Goal: Task Accomplishment & Management: Use online tool/utility

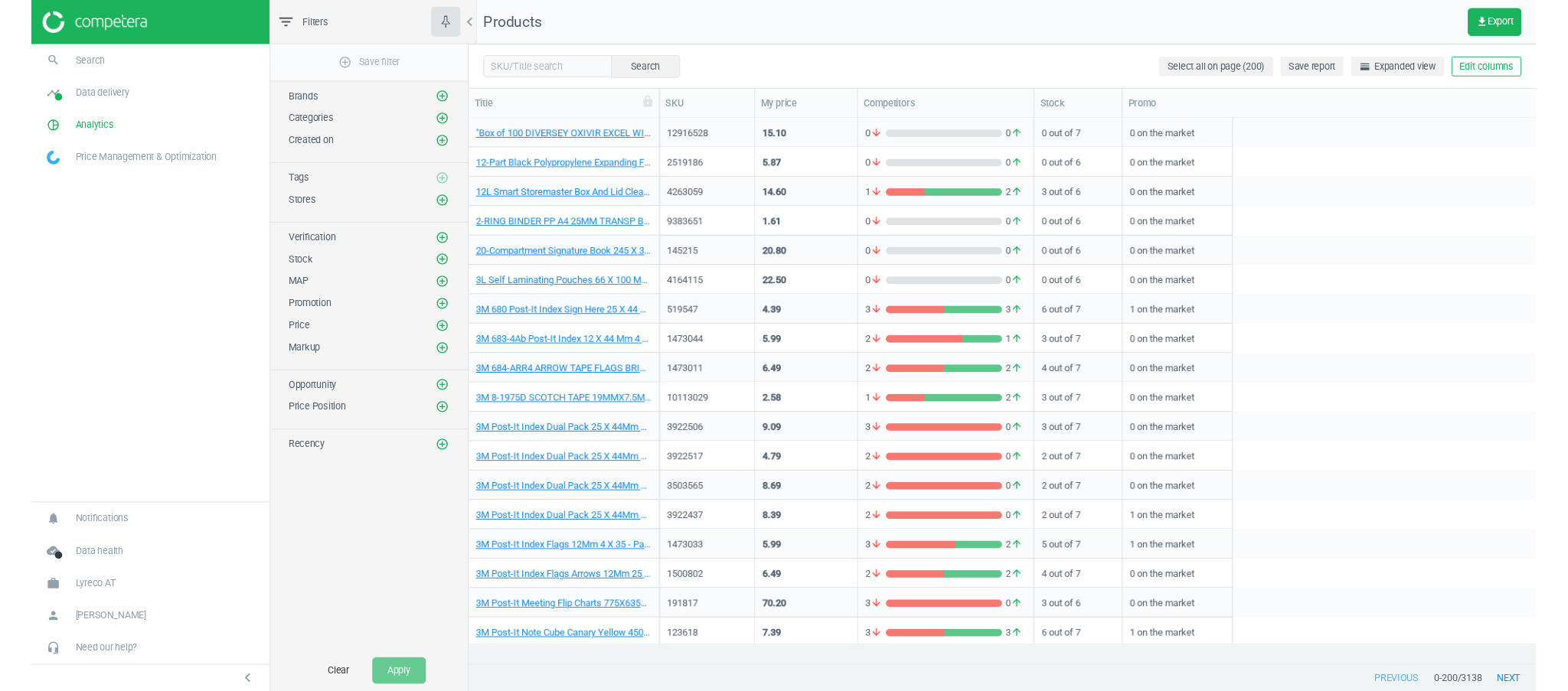
scroll to position [524, 1096]
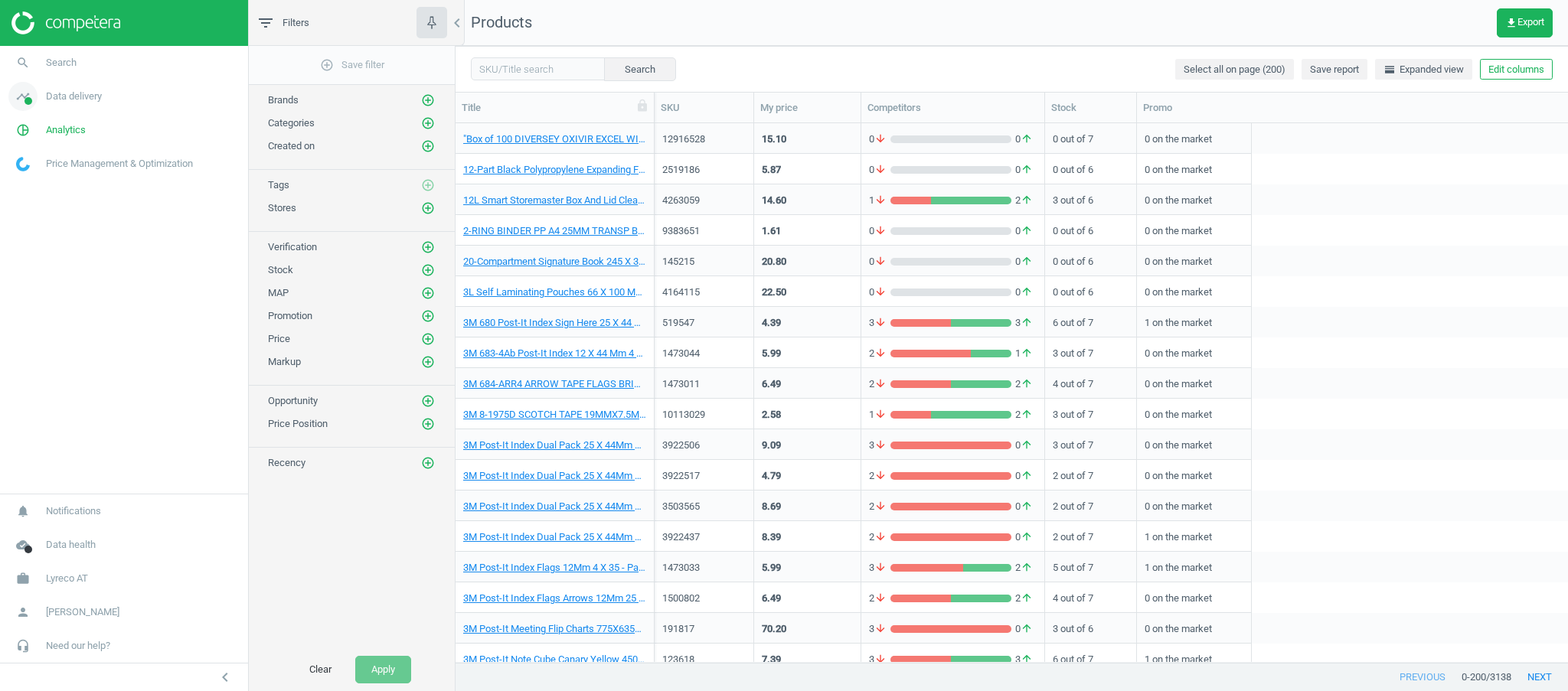
click at [90, 100] on span "Data delivery" at bounding box center [74, 96] width 56 height 14
click at [40, 176] on span "Matches" at bounding box center [33, 175] width 33 height 12
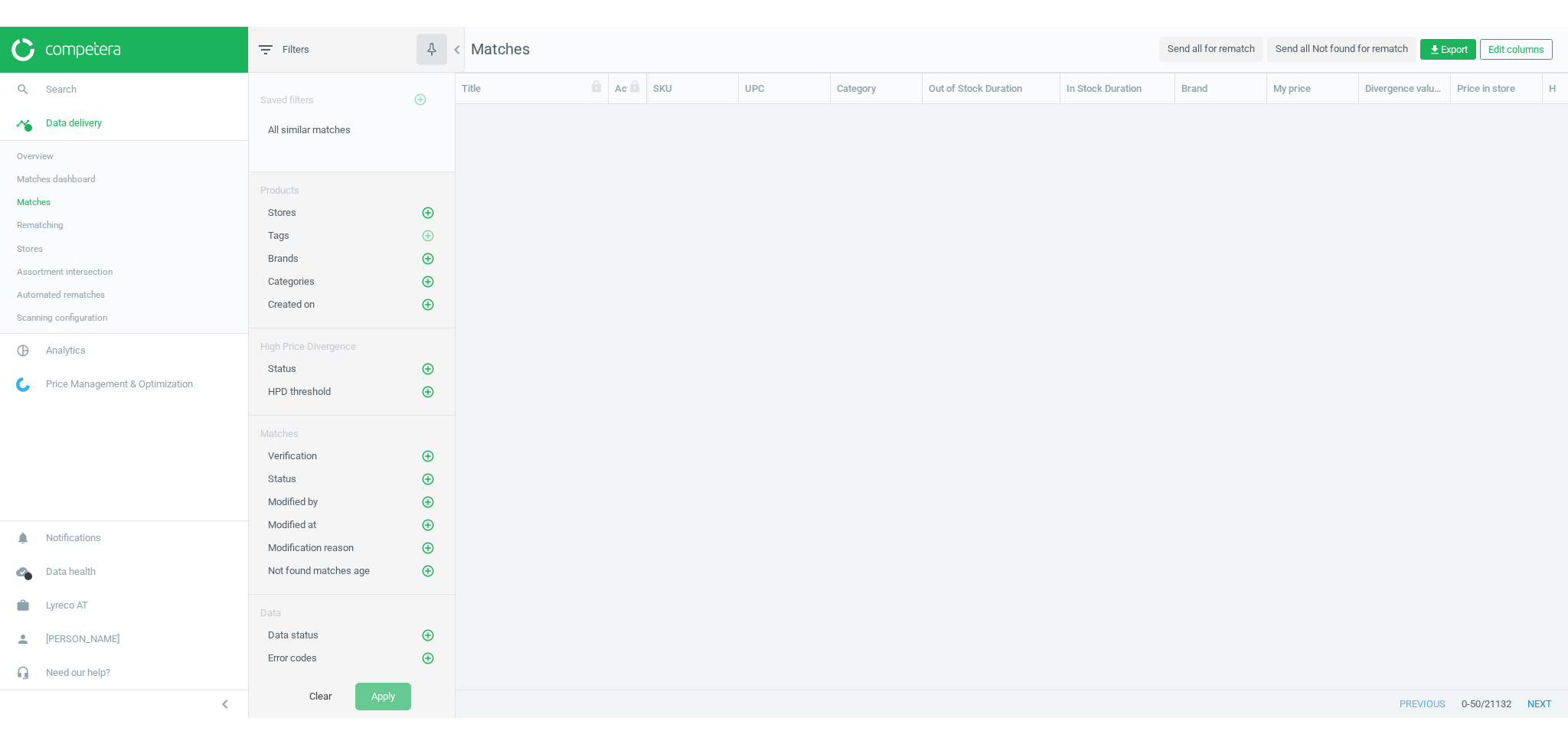
scroll to position [16, 16]
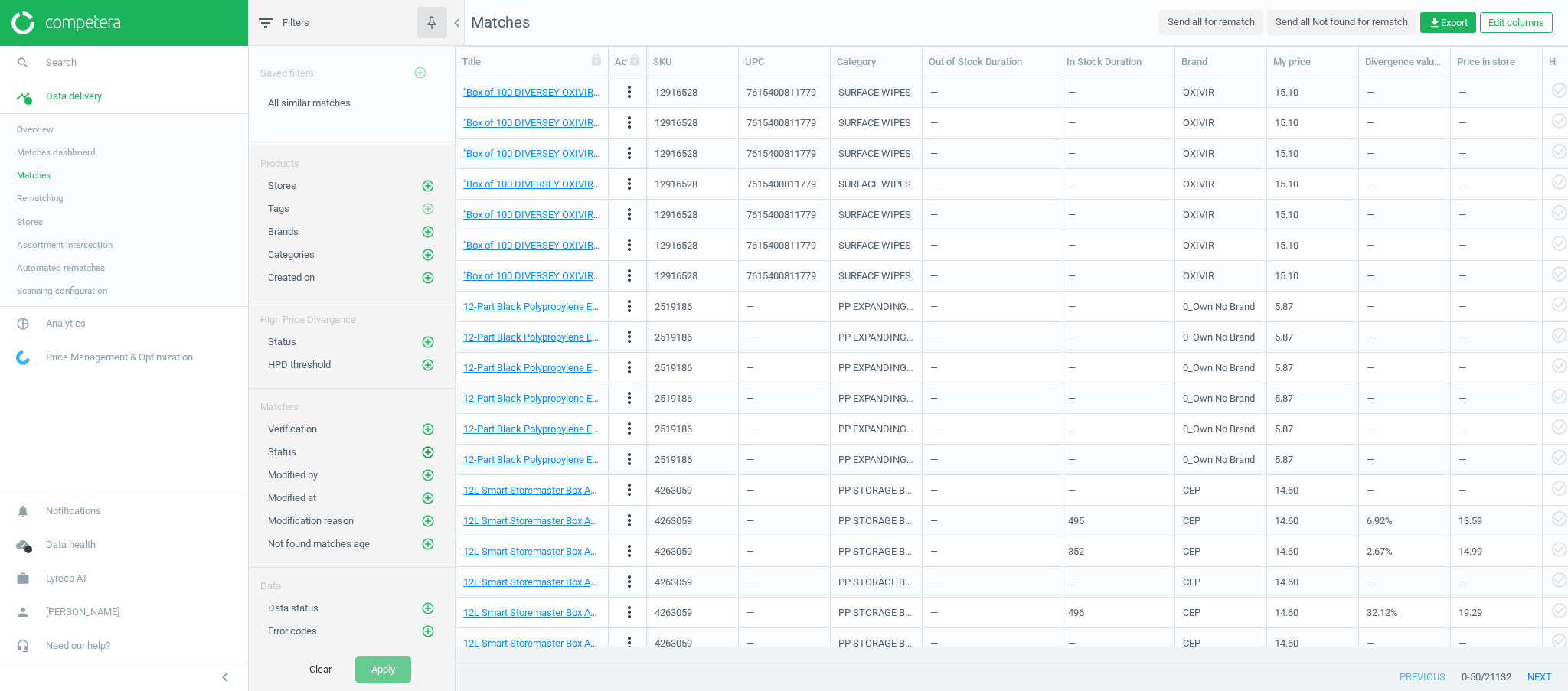
click at [429, 452] on icon "add_circle_outline" at bounding box center [428, 452] width 14 height 14
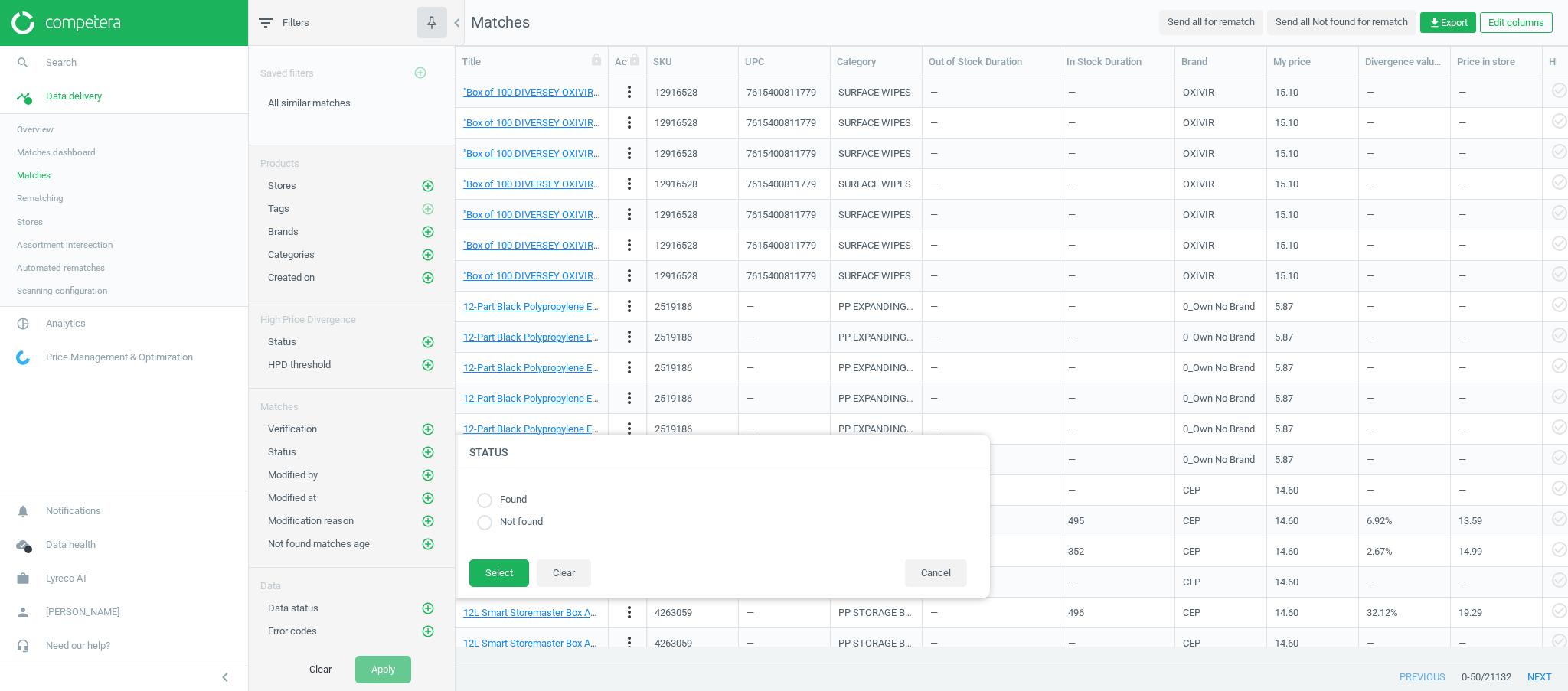
click at [485, 502] on input "radio" at bounding box center [485, 500] width 16 height 16
radio input "true"
click at [206, 455] on nav "search Search timeline Data delivery Overview Matches dashboard Matches Rematch…" at bounding box center [124, 269] width 248 height 447
click at [206, 428] on nav "search Search timeline Data delivery Overview Matches dashboard Matches Rematch…" at bounding box center [124, 269] width 248 height 447
click at [505, 576] on button "Select" at bounding box center [499, 573] width 60 height 27
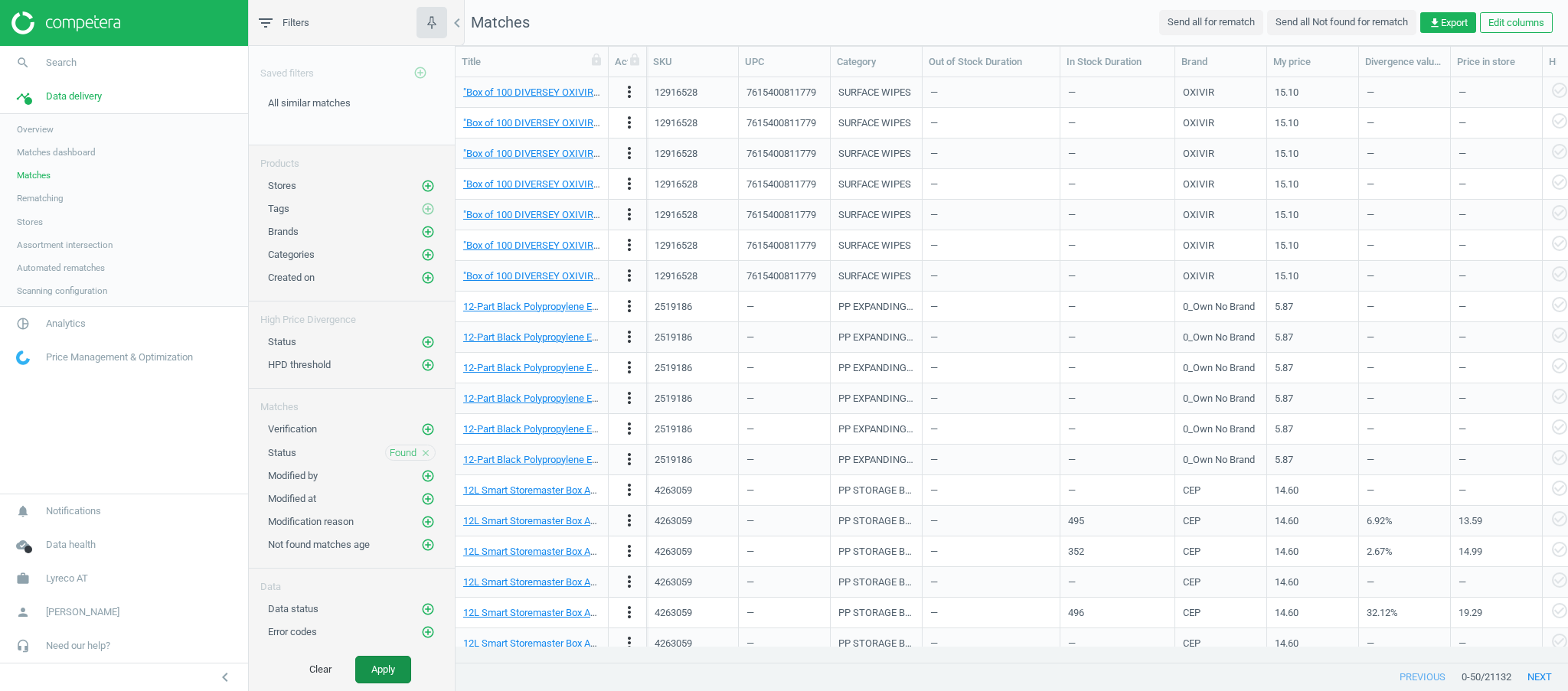
click at [381, 673] on button "Apply" at bounding box center [383, 669] width 56 height 27
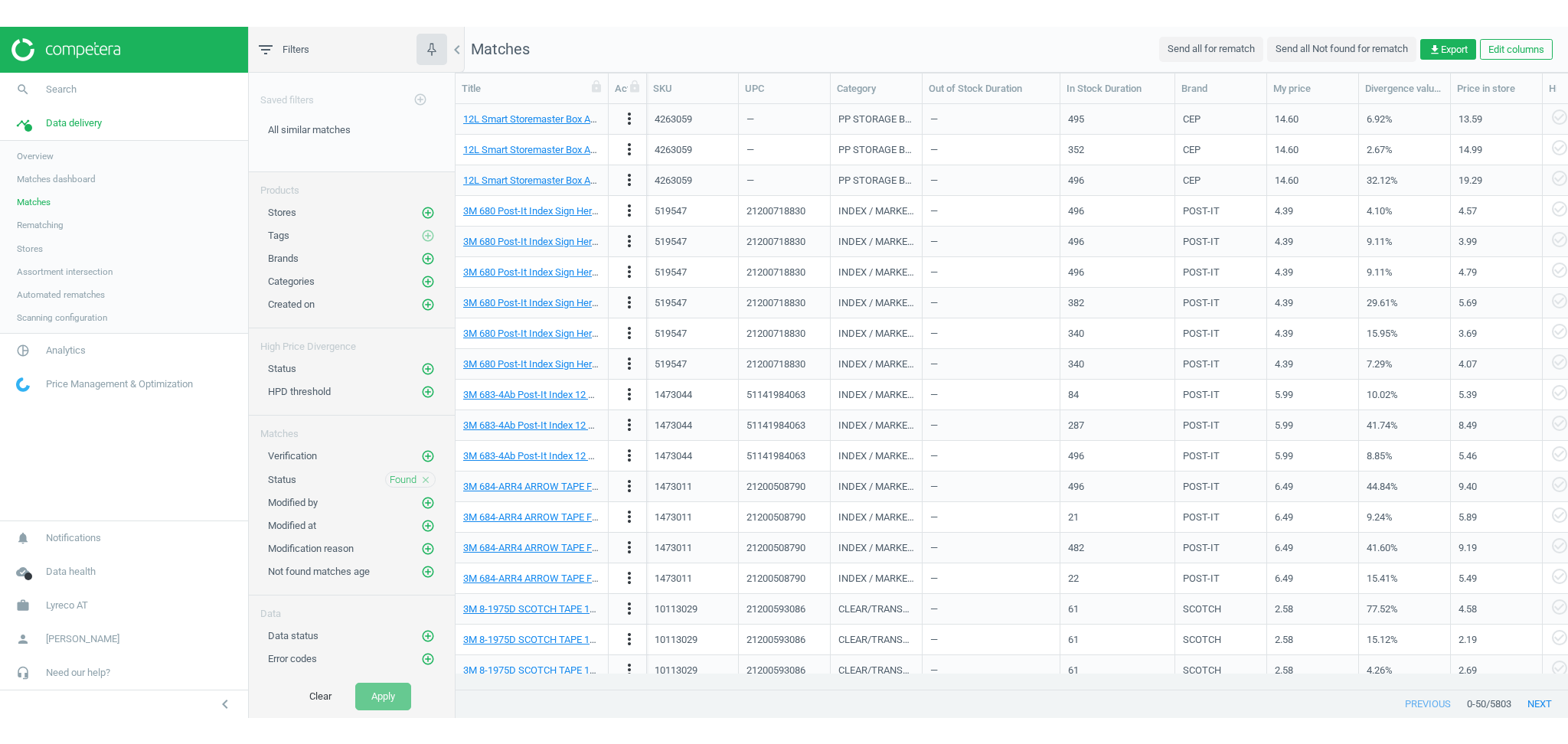
scroll to position [606, 1096]
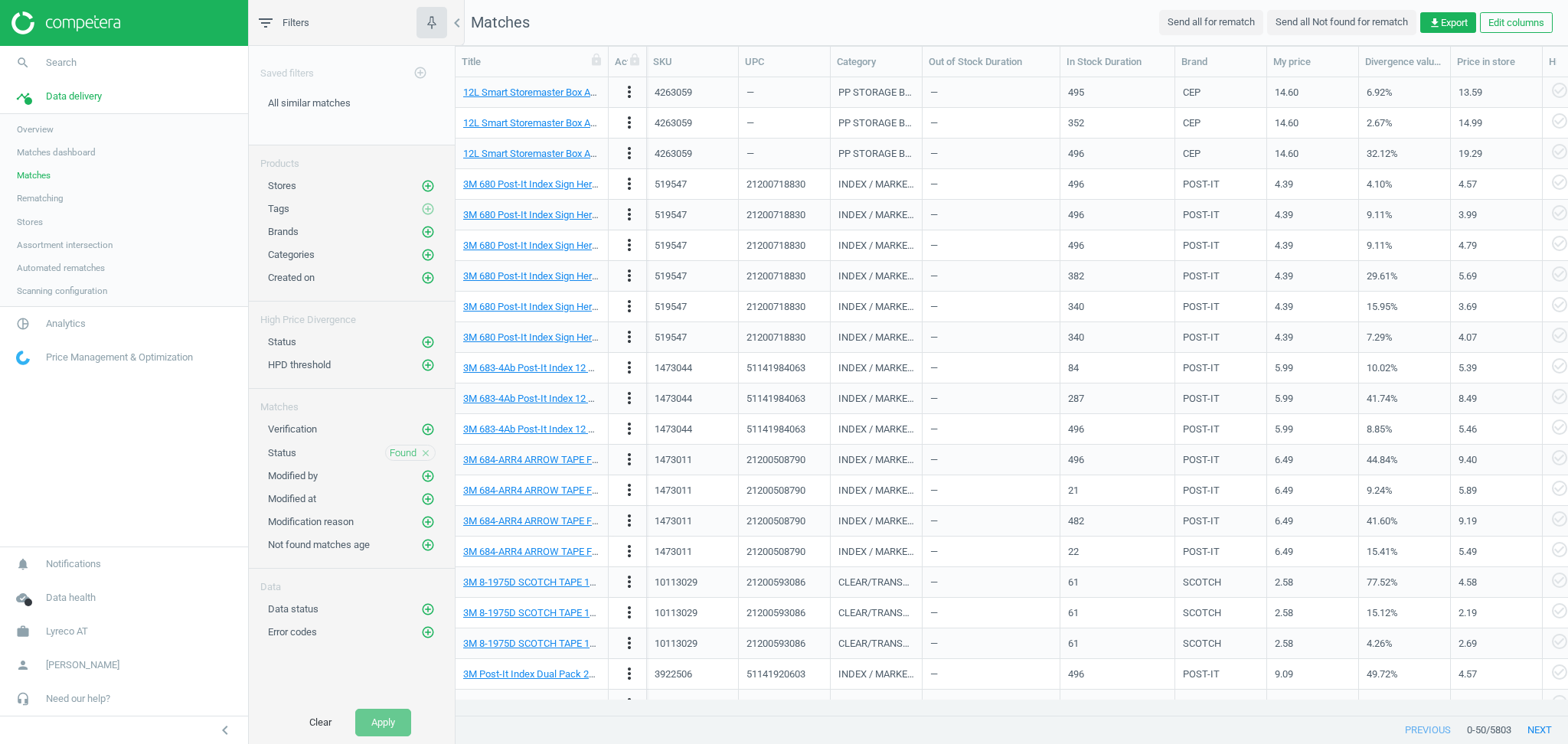
click at [139, 469] on nav "search Search timeline Data delivery Overview Matches dashboard Matches Rematch…" at bounding box center [124, 296] width 248 height 500
click at [431, 608] on icon "add_circle_outline" at bounding box center [428, 609] width 14 height 14
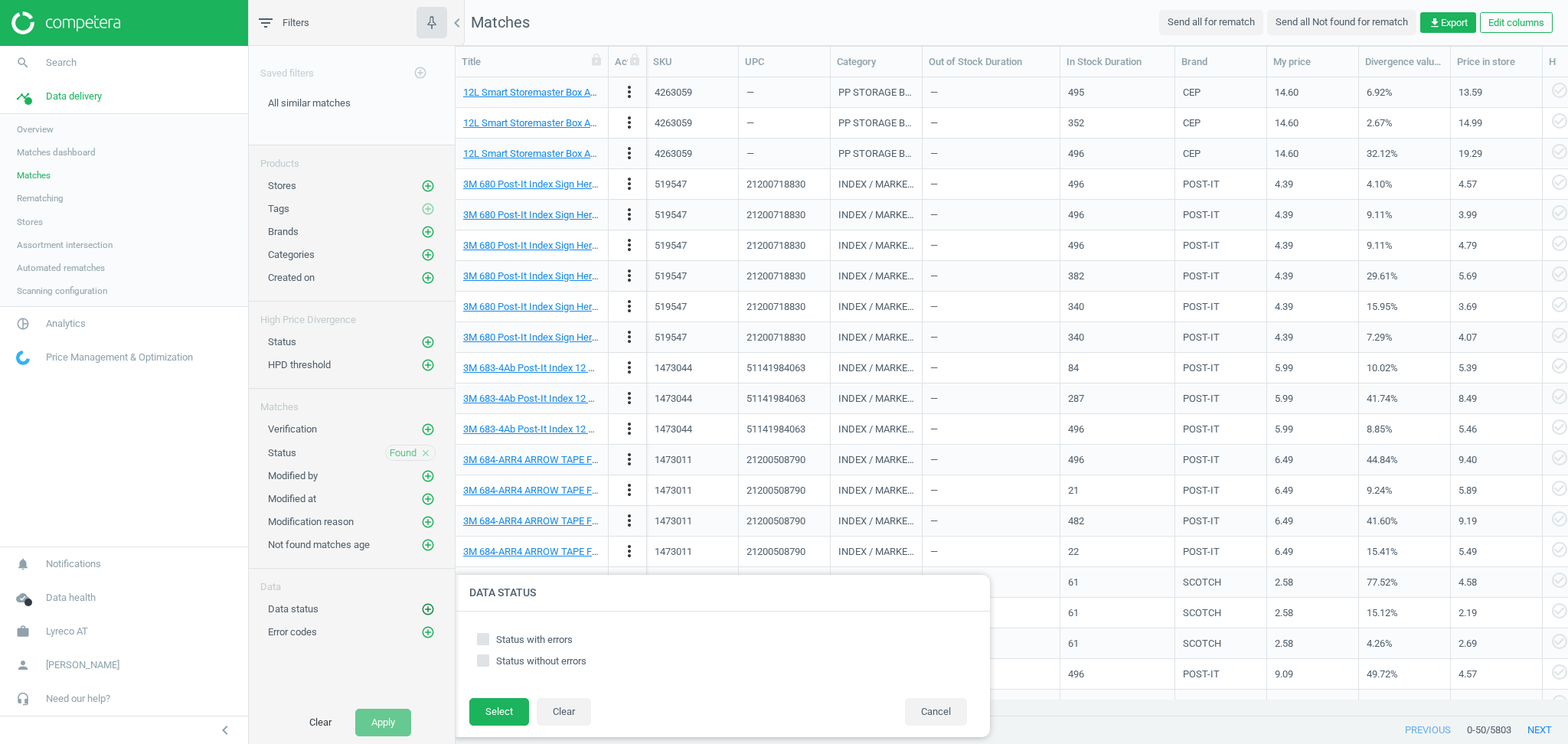
click at [431, 608] on icon "add_circle_outline" at bounding box center [428, 609] width 14 height 14
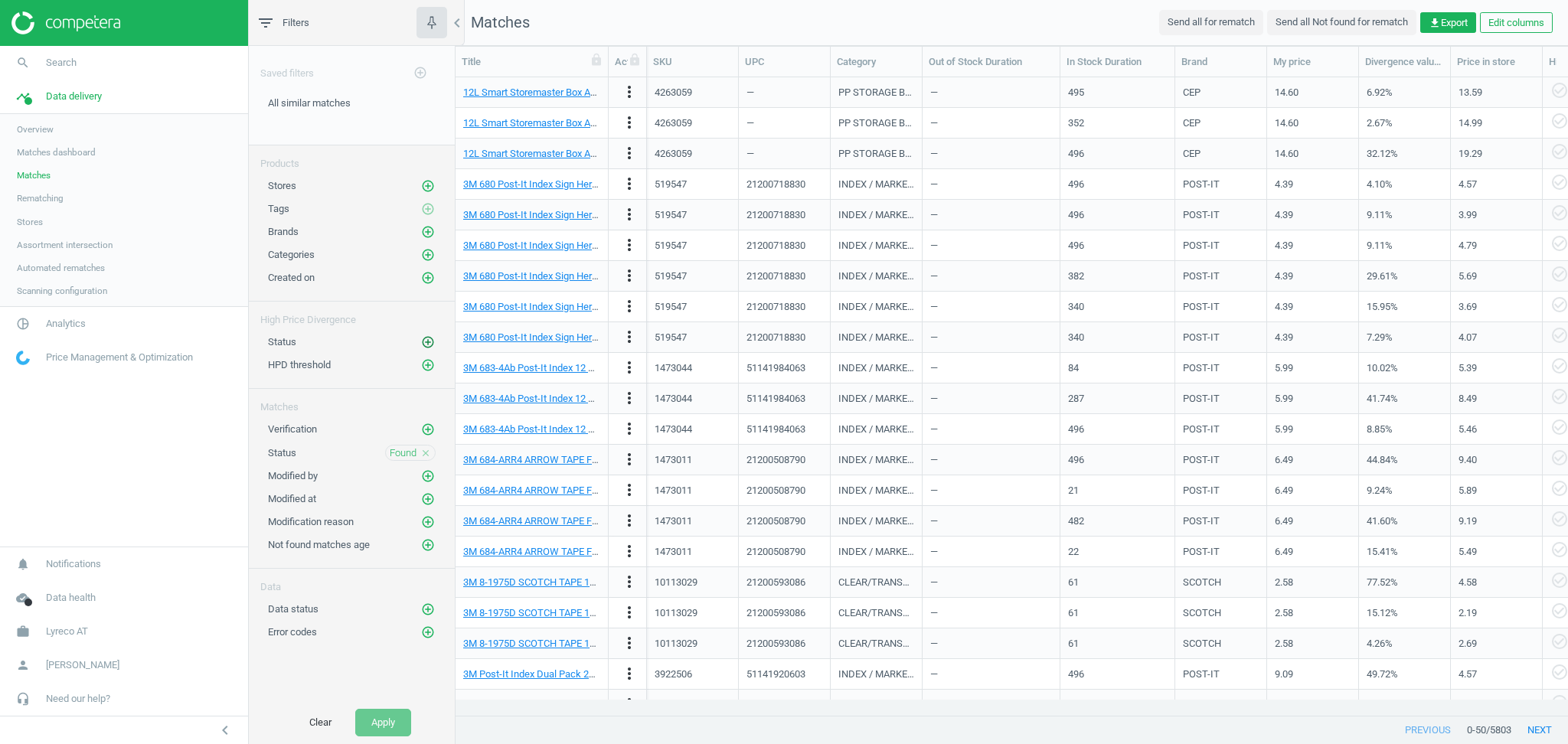
click at [427, 341] on icon "add_circle_outline" at bounding box center [428, 342] width 14 height 14
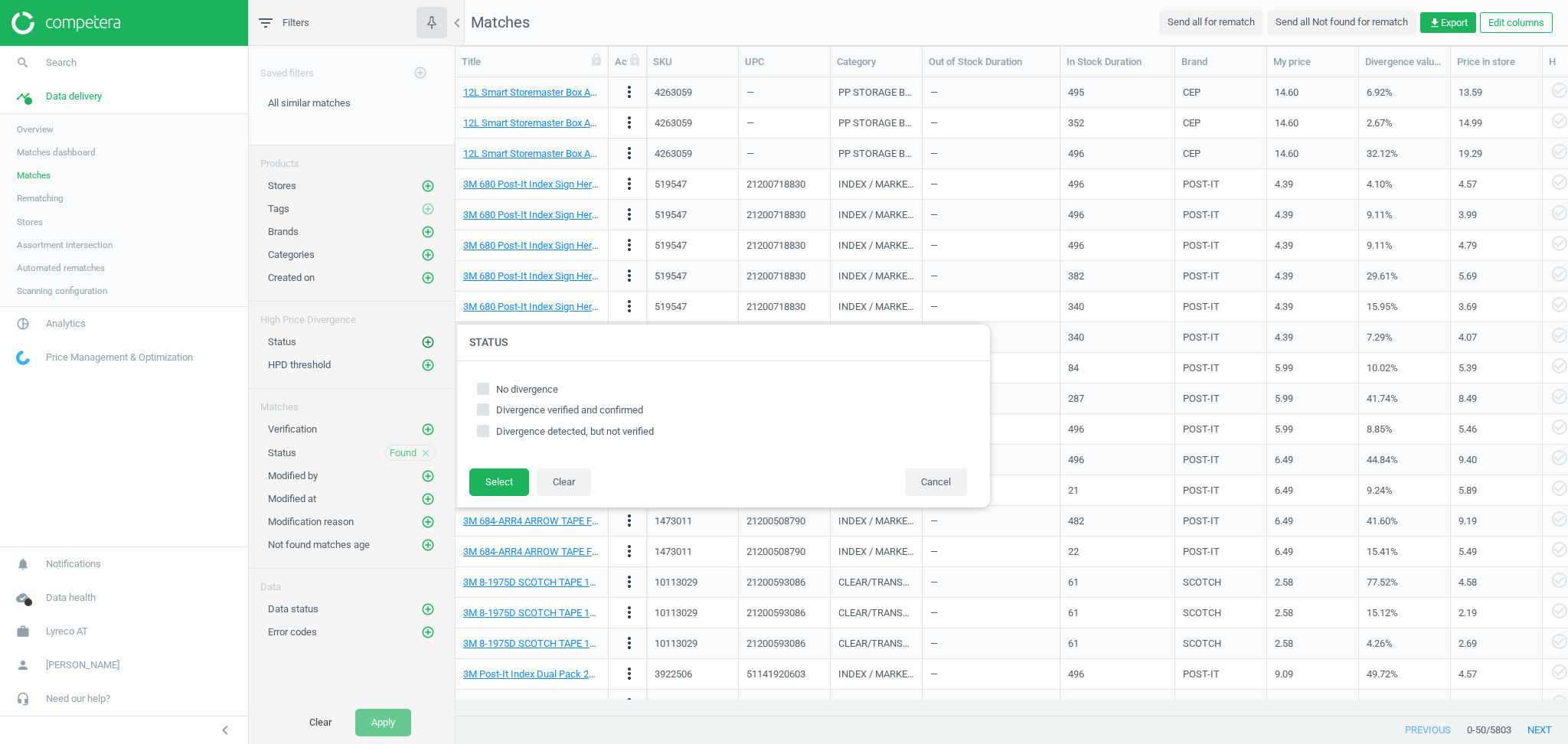
click at [427, 341] on icon "add_circle_outline" at bounding box center [428, 342] width 14 height 14
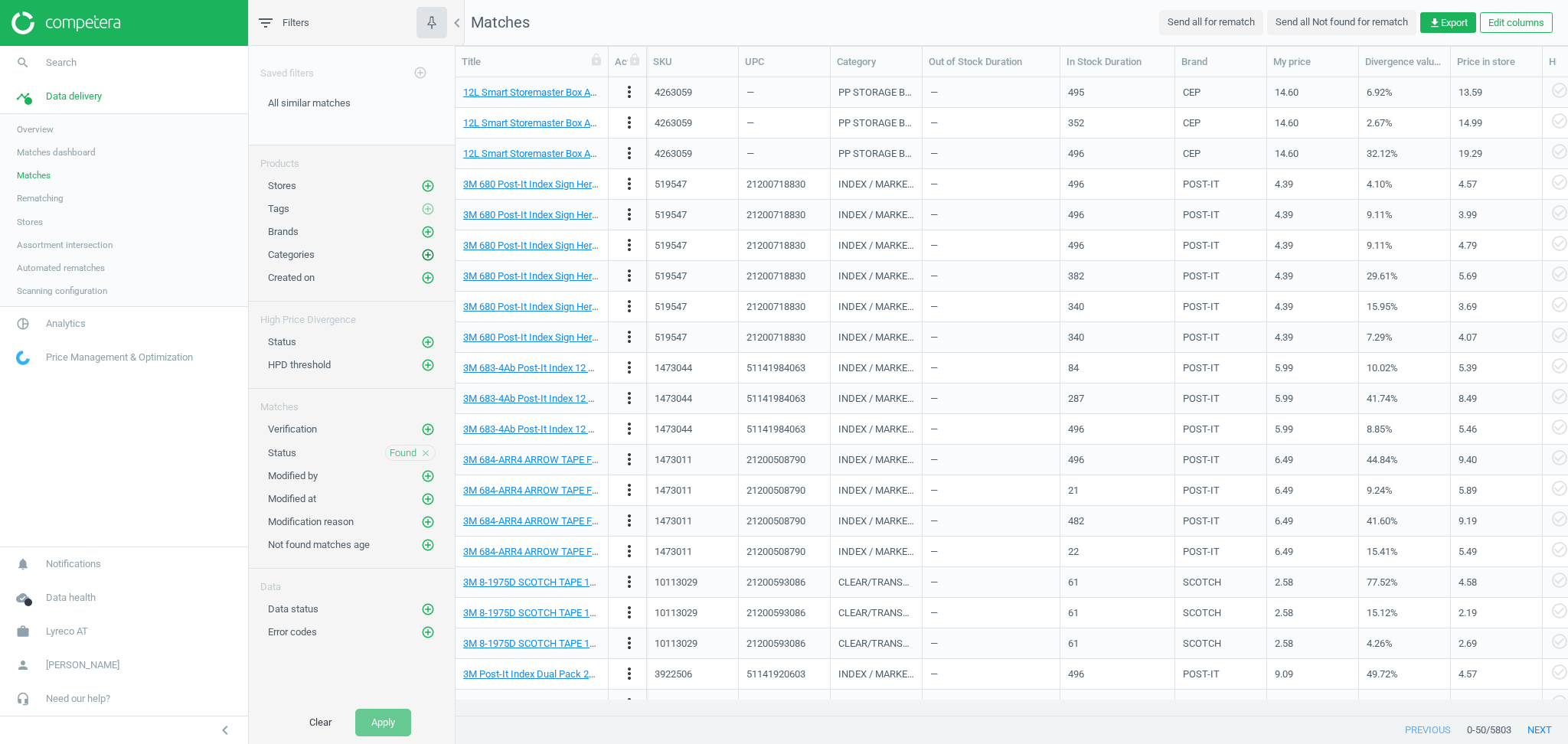
click at [430, 254] on icon "add_circle_outline" at bounding box center [428, 255] width 14 height 14
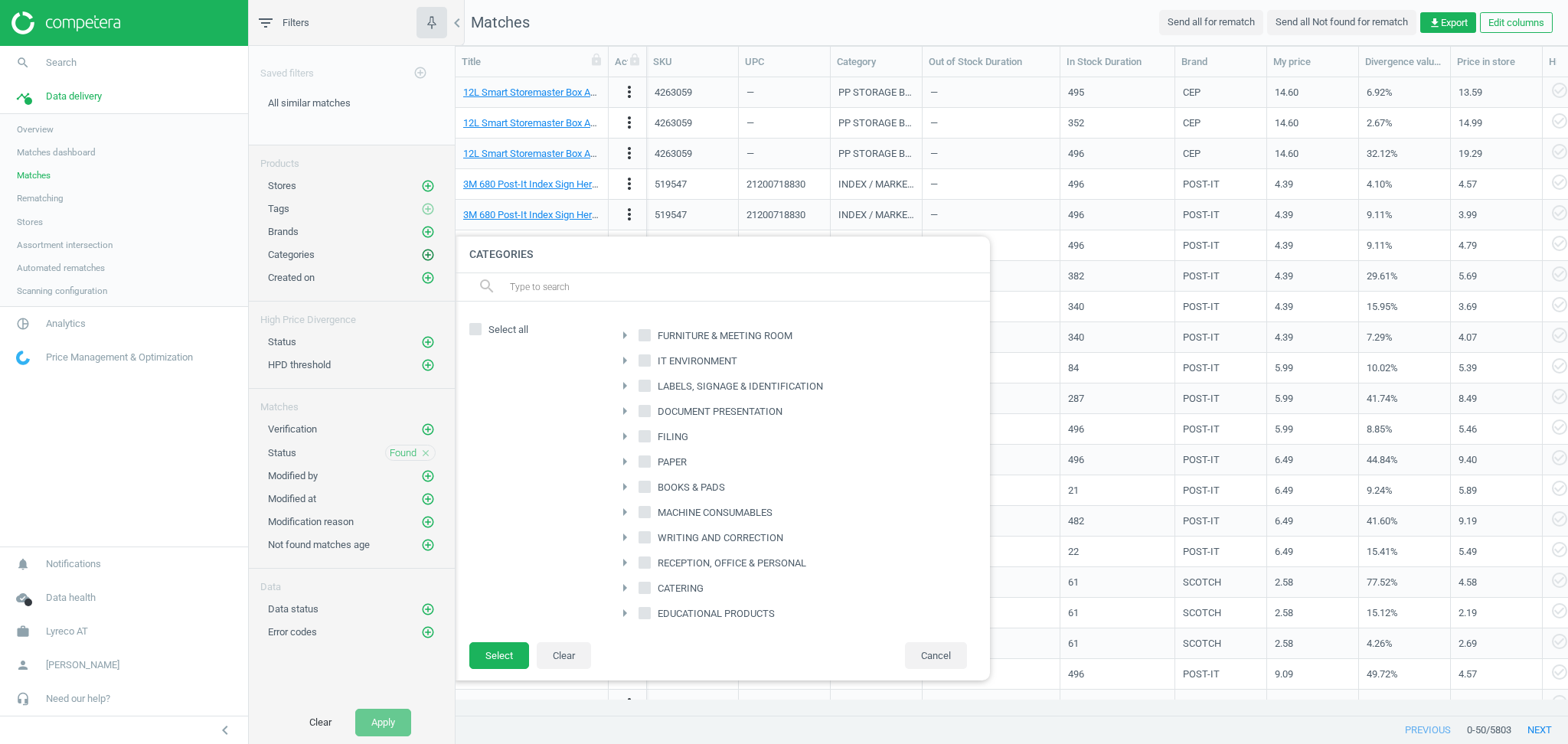
click at [430, 254] on icon "add_circle_outline" at bounding box center [428, 255] width 14 height 14
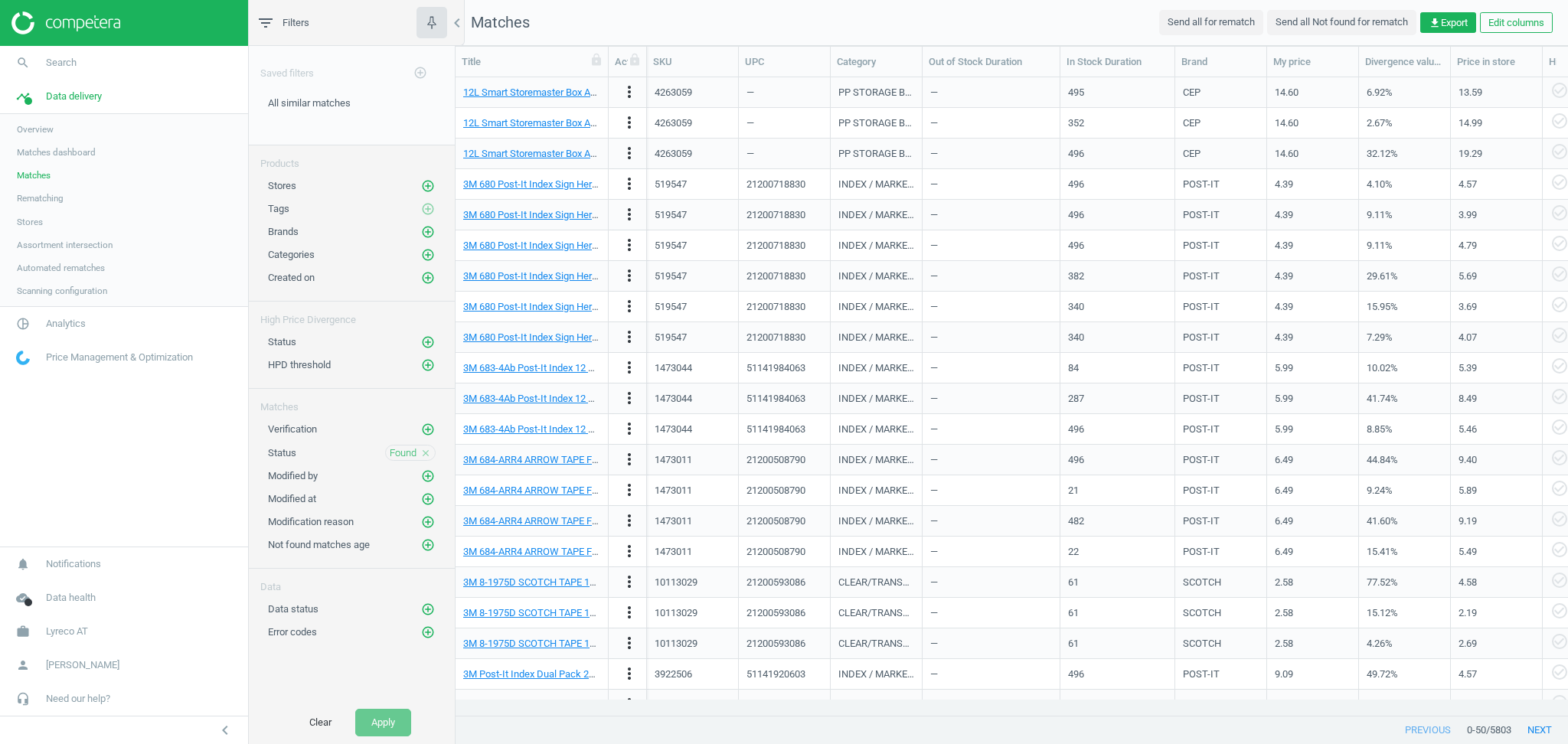
click at [189, 433] on nav "search Search timeline Data delivery Overview Matches dashboard Matches Rematch…" at bounding box center [124, 296] width 248 height 500
